Goal: Information Seeking & Learning: Learn about a topic

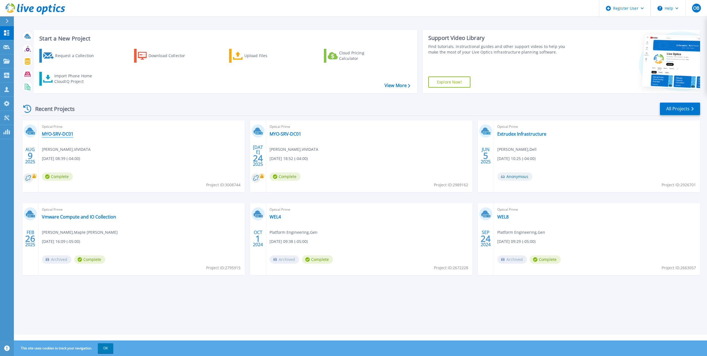
click at [58, 134] on link "MYO-SRV-DC01" at bounding box center [58, 134] width 32 height 6
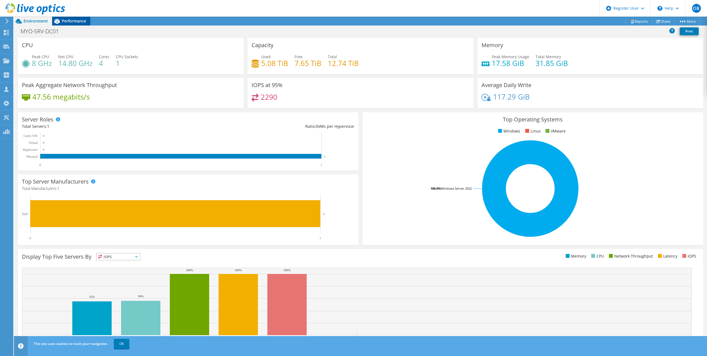
click at [70, 20] on span "Performance" at bounding box center [74, 20] width 24 height 5
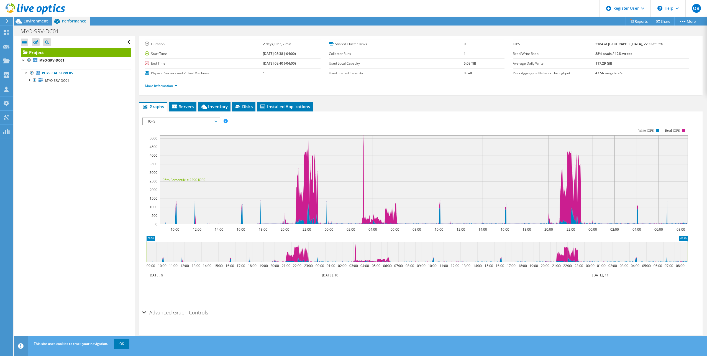
click at [195, 117] on div "IOPS Disk Throughput IO Size Latency Queue Depth CPU Percentage Memory Page Fau…" at bounding box center [421, 211] width 558 height 192
click at [196, 119] on span "IOPS" at bounding box center [180, 121] width 71 height 7
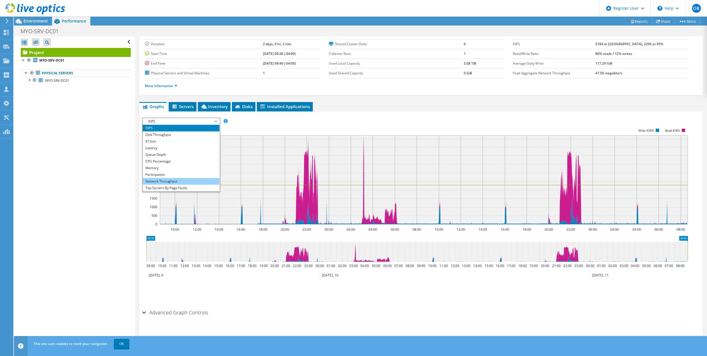
scroll to position [20, 0]
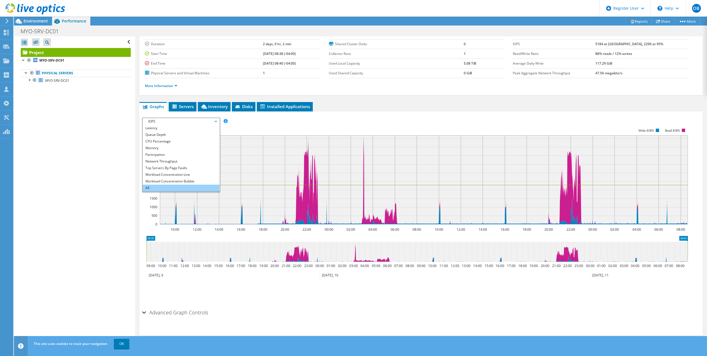
click at [164, 188] on li "All" at bounding box center [181, 188] width 77 height 7
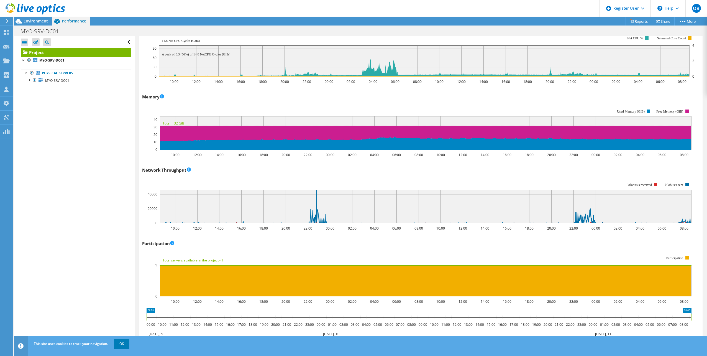
scroll to position [532, 0]
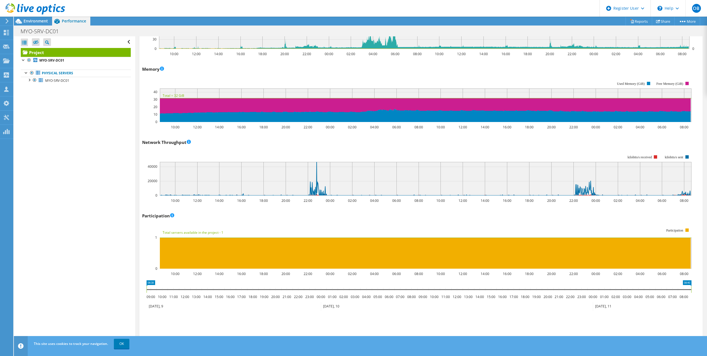
click at [250, 221] on icon "10:00 12:00 14:00 16:00 18:00 20:00 22:00 00:00 02:00 04:00 06:00 08:00 10:00 1…" at bounding box center [419, 248] width 554 height 55
click at [221, 233] on text "Total servers available in the project - 1" at bounding box center [193, 232] width 61 height 5
click at [236, 234] on rect at bounding box center [416, 248] width 549 height 55
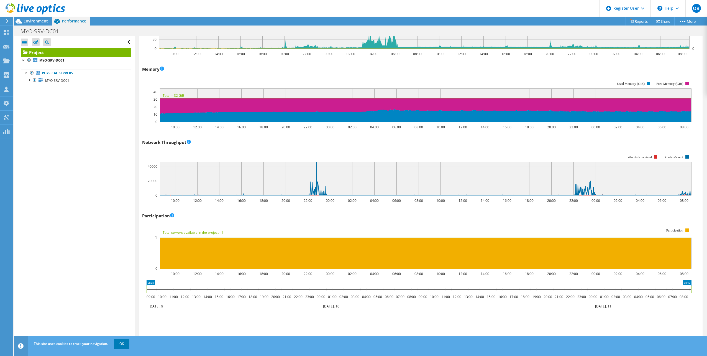
click at [218, 233] on text "Total servers available in the project - 1" at bounding box center [193, 232] width 61 height 5
click at [235, 233] on rect at bounding box center [416, 248] width 549 height 55
drag, startPoint x: 233, startPoint y: 232, endPoint x: 170, endPoint y: 232, distance: 62.9
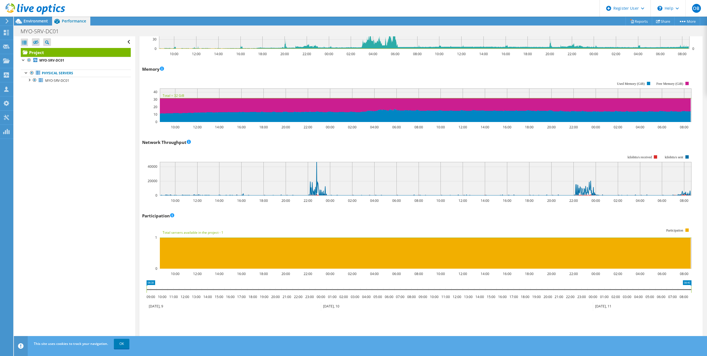
click at [170, 232] on icon "10:00 12:00 14:00 16:00 18:00 20:00 22:00 00:00 02:00 04:00 06:00 08:00 10:00 1…" at bounding box center [419, 248] width 554 height 55
click at [167, 231] on text "Total servers available in the project - 1" at bounding box center [193, 232] width 61 height 5
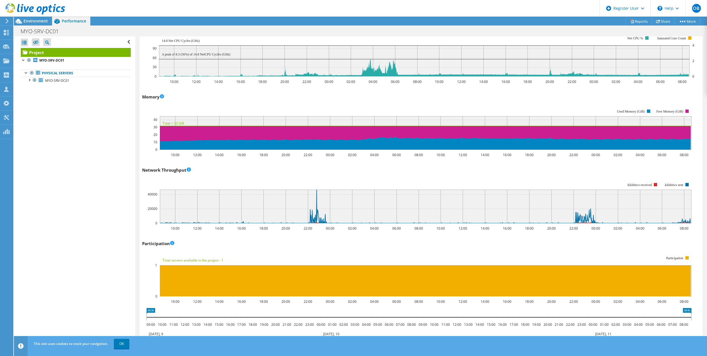
scroll to position [476, 0]
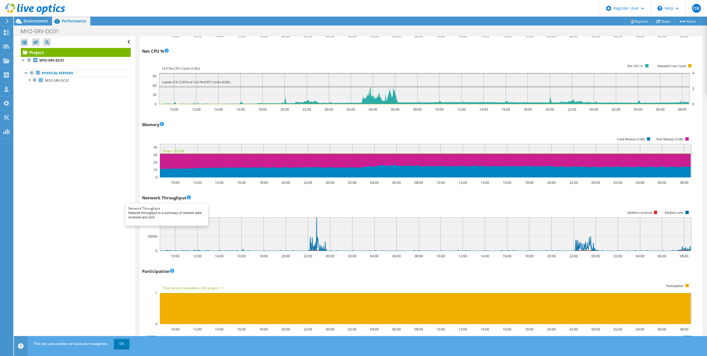
click at [183, 199] on h3 "Network Throughput" at bounding box center [166, 197] width 49 height 6
drag, startPoint x: 183, startPoint y: 199, endPoint x: 269, endPoint y: 196, distance: 85.9
click at [269, 196] on div "Network Throughput 10:00 12:00 14:00 16:00 18:00 20:00 22:00 00:00 02:00 04:00 …" at bounding box center [421, 225] width 558 height 65
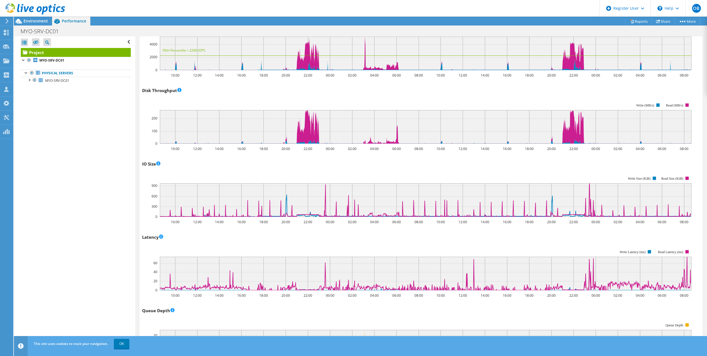
scroll to position [88, 0]
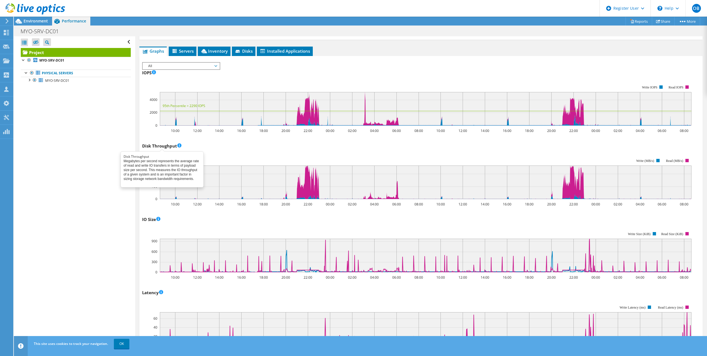
click at [172, 145] on h3 "Disk Throughput" at bounding box center [161, 146] width 39 height 6
drag, startPoint x: 172, startPoint y: 145, endPoint x: 225, endPoint y: 146, distance: 52.9
click at [225, 146] on div "Disk Throughput 10:00 12:00 14:00 16:00 18:00 20:00 22:00 00:00 02:00 04:00 06:…" at bounding box center [421, 173] width 558 height 65
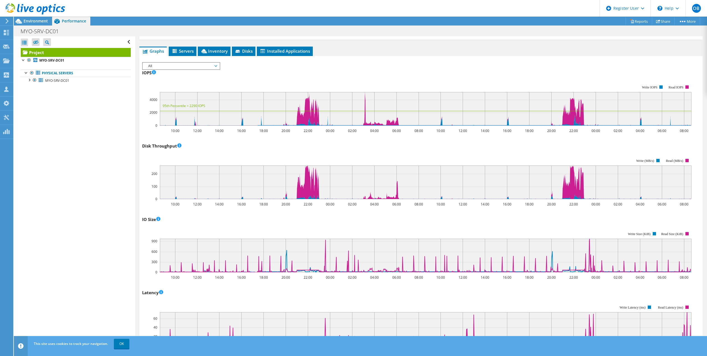
click at [225, 146] on div "Disk Throughput Disk Throughput Megabytes per second represents the average rat…" at bounding box center [421, 173] width 558 height 65
click at [153, 145] on h3 "Disk Throughput Disk Throughput Megabytes per second represents the average rat…" at bounding box center [161, 146] width 39 height 6
click at [153, 145] on h3 "Disk Throughput" at bounding box center [161, 146] width 39 height 6
drag, startPoint x: 153, startPoint y: 145, endPoint x: 219, endPoint y: 149, distance: 65.5
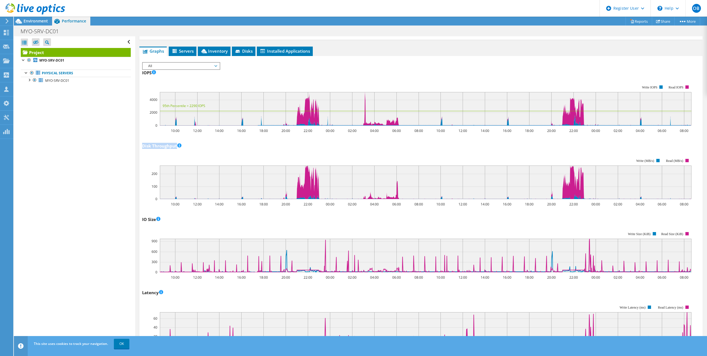
click at [219, 149] on div "Disk Throughput 10:00 12:00 14:00 16:00 18:00 20:00 22:00 00:00 02:00 04:00 06:…" at bounding box center [421, 173] width 558 height 65
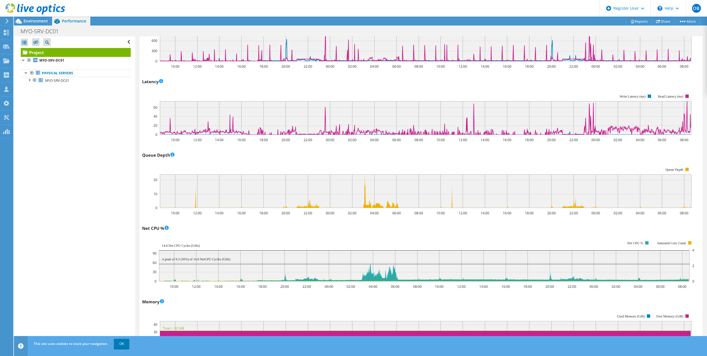
scroll to position [310, 0]
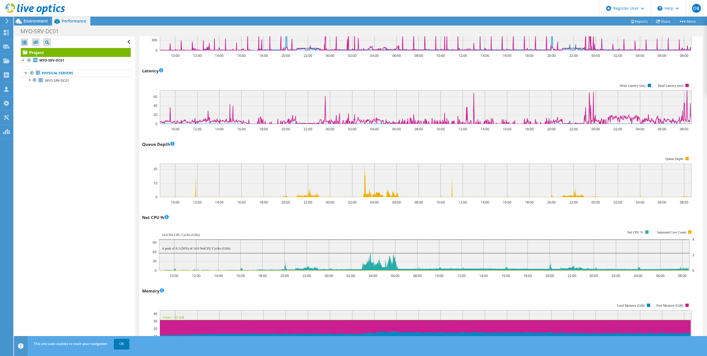
click at [186, 143] on div "Queue Depth 10:00 12:00 14:00 16:00 18:00 20:00 22:00 00:00 02:00 04:00 06:00 0…" at bounding box center [421, 172] width 558 height 65
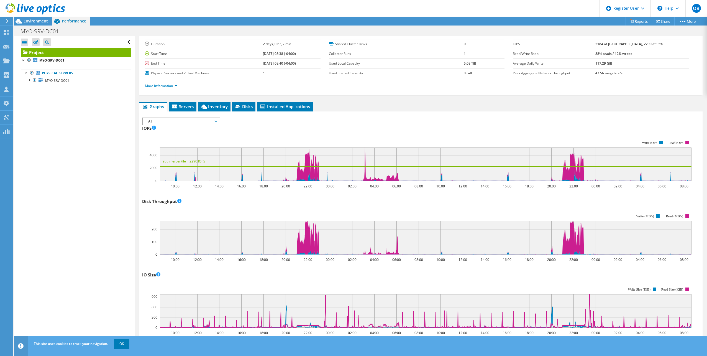
scroll to position [5, 0]
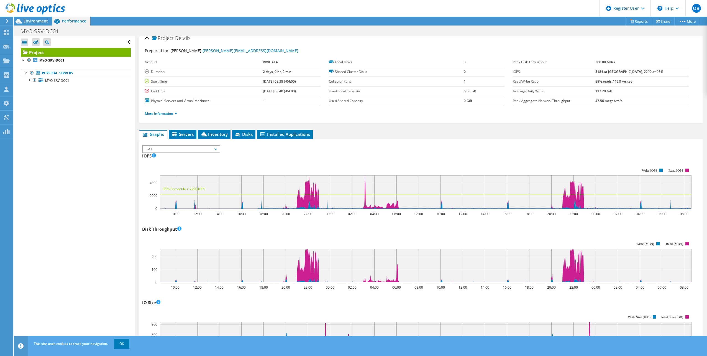
click at [174, 115] on link "More Information" at bounding box center [161, 113] width 32 height 5
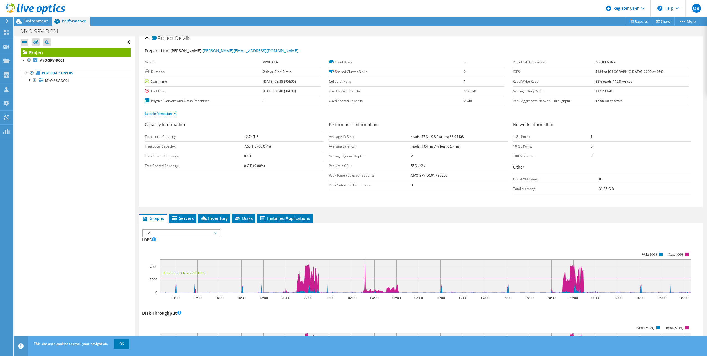
scroll to position [0, 0]
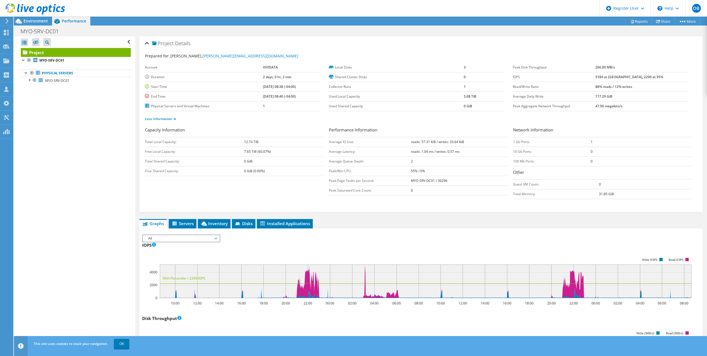
click at [345, 68] on label "Local Disks" at bounding box center [396, 68] width 135 height 6
drag, startPoint x: 345, startPoint y: 68, endPoint x: 340, endPoint y: 66, distance: 4.6
click at [340, 66] on label "Local Disks" at bounding box center [396, 68] width 135 height 6
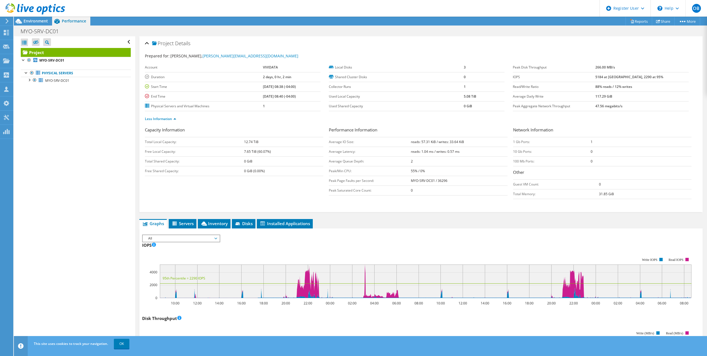
click at [340, 66] on label "Local Disks" at bounding box center [396, 68] width 135 height 6
drag, startPoint x: 340, startPoint y: 66, endPoint x: 345, endPoint y: 67, distance: 5.0
click at [340, 66] on label "Local Disks" at bounding box center [396, 68] width 135 height 6
drag, startPoint x: 345, startPoint y: 67, endPoint x: 355, endPoint y: 69, distance: 9.8
click at [355, 69] on label "Local Disks" at bounding box center [396, 68] width 135 height 6
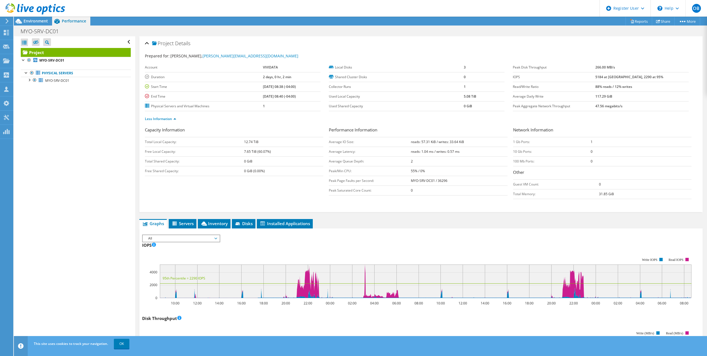
click at [351, 67] on label "Local Disks" at bounding box center [396, 68] width 135 height 6
